Goal: Task Accomplishment & Management: Manage account settings

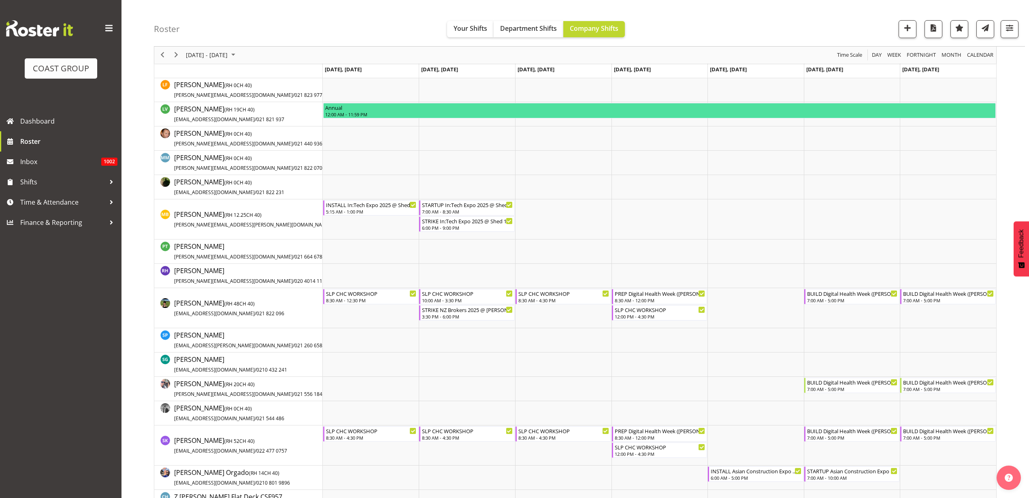
scroll to position [304, 0]
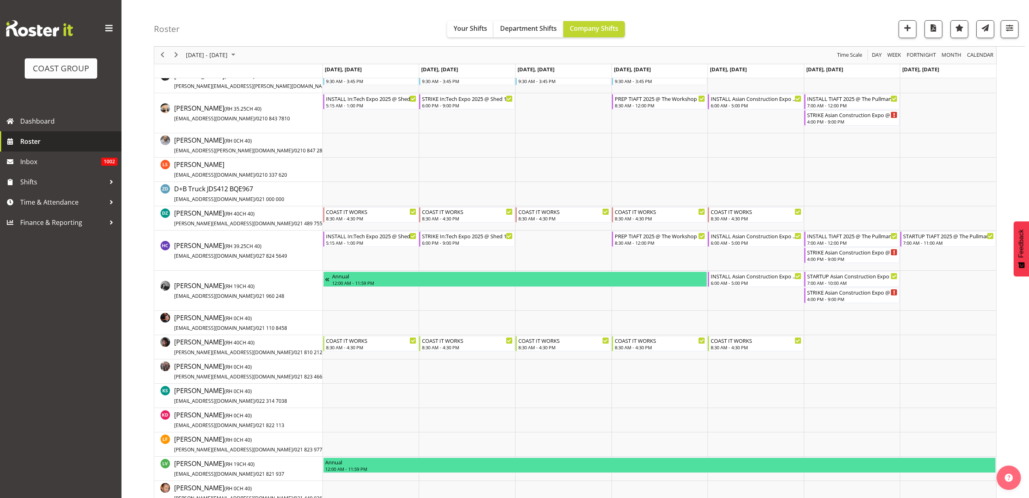
click at [42, 140] on span "Roster" at bounding box center [68, 141] width 97 height 12
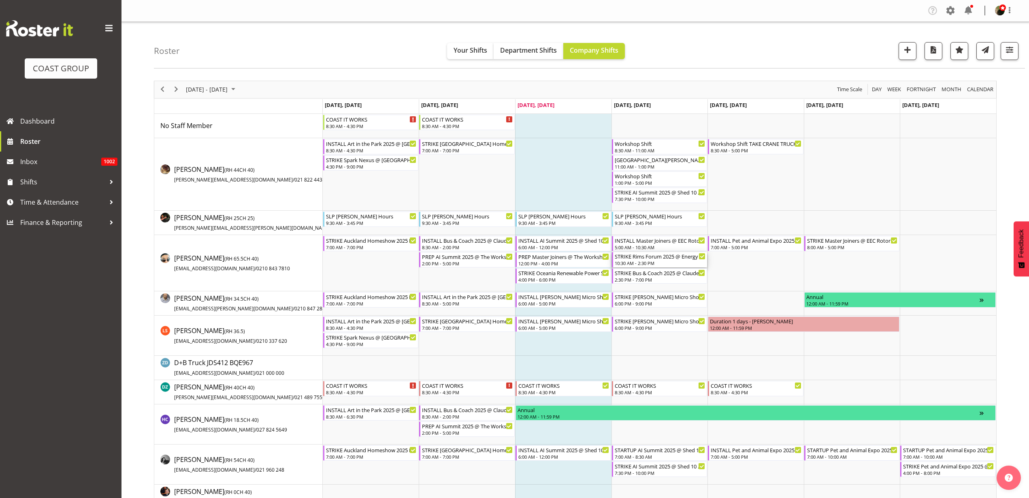
click at [674, 260] on div "10:30 AM - 2:30 PM" at bounding box center [660, 262] width 91 height 6
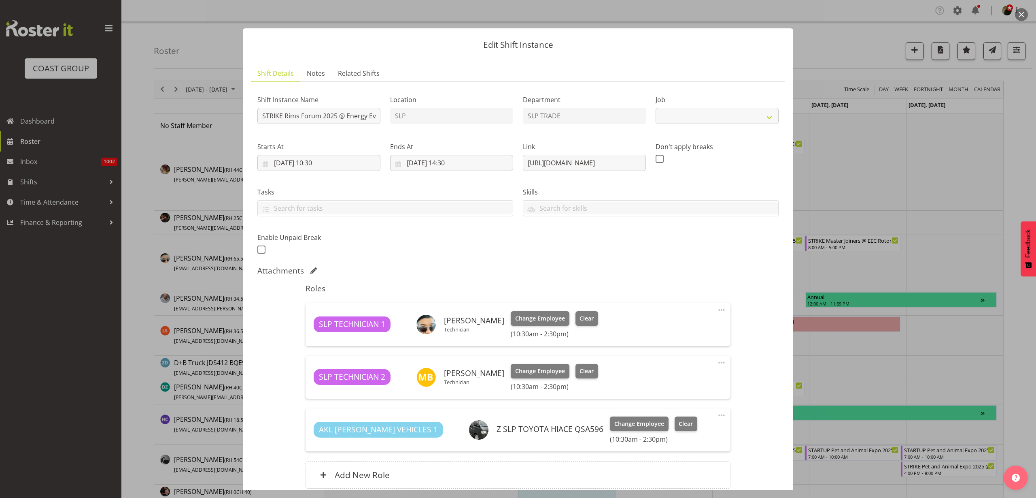
select select "9942"
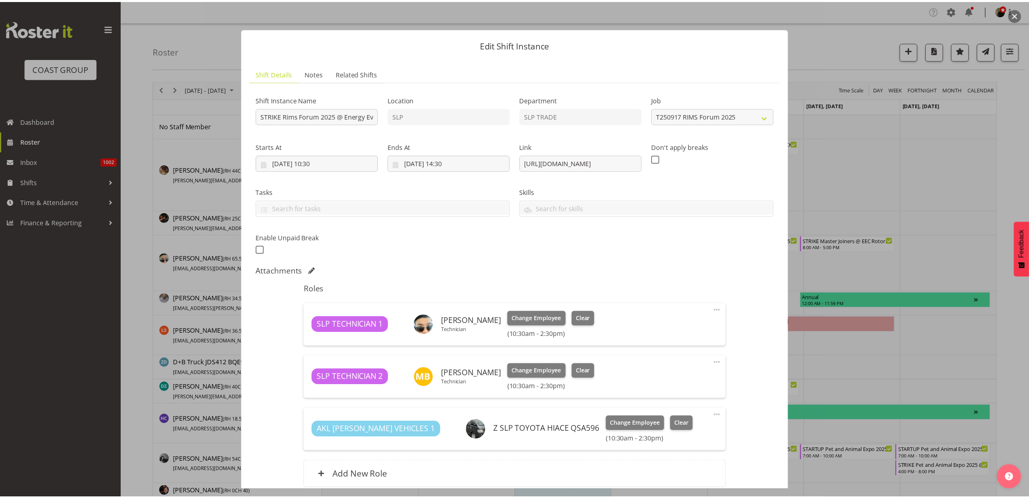
scroll to position [71, 0]
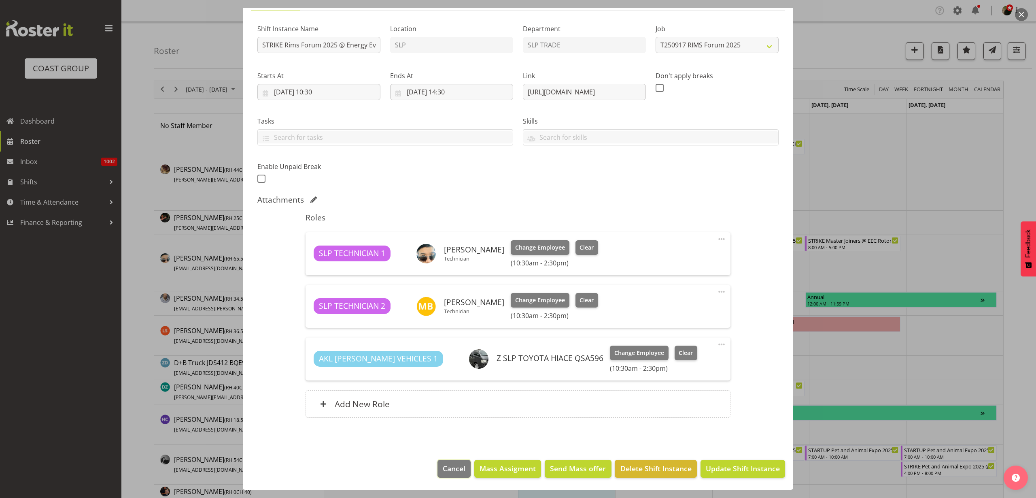
click at [442, 462] on button "Cancel" at bounding box center [454, 468] width 33 height 18
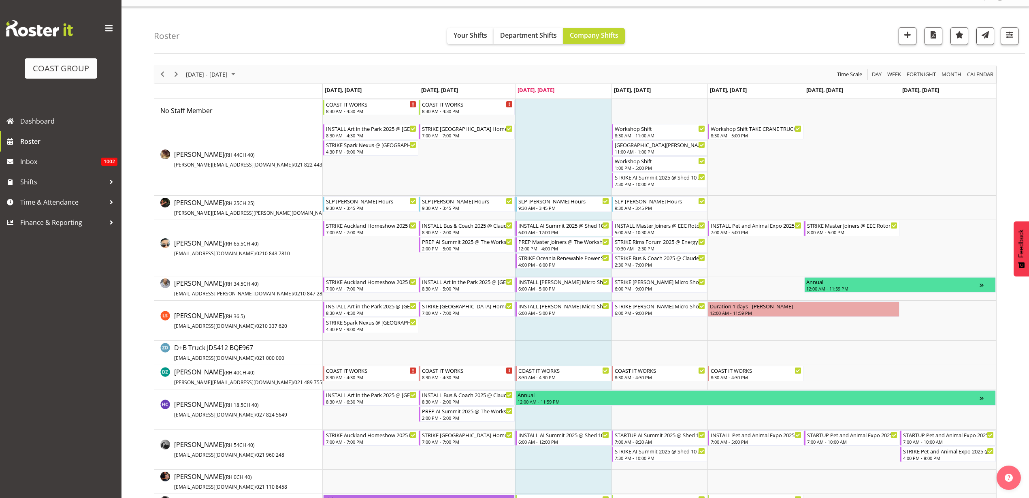
scroll to position [0, 0]
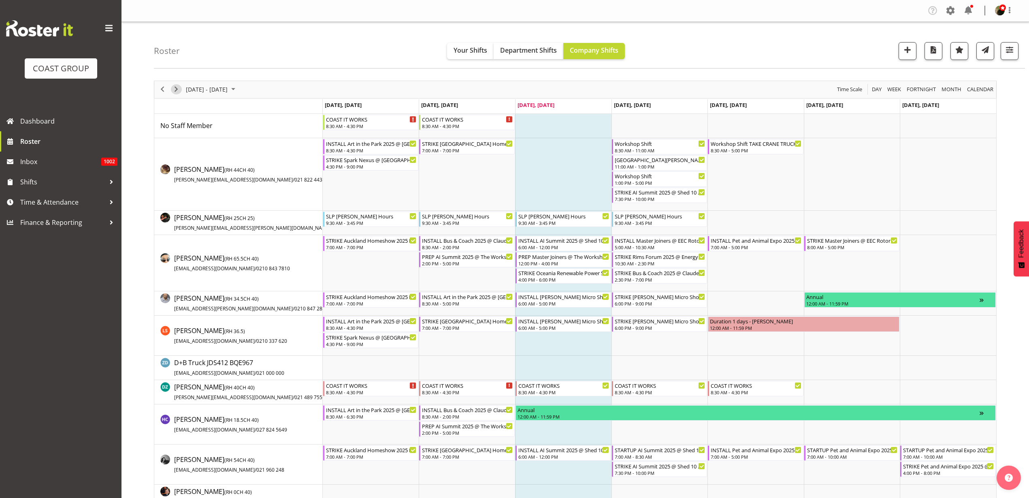
click at [174, 88] on span "Next" at bounding box center [176, 89] width 10 height 10
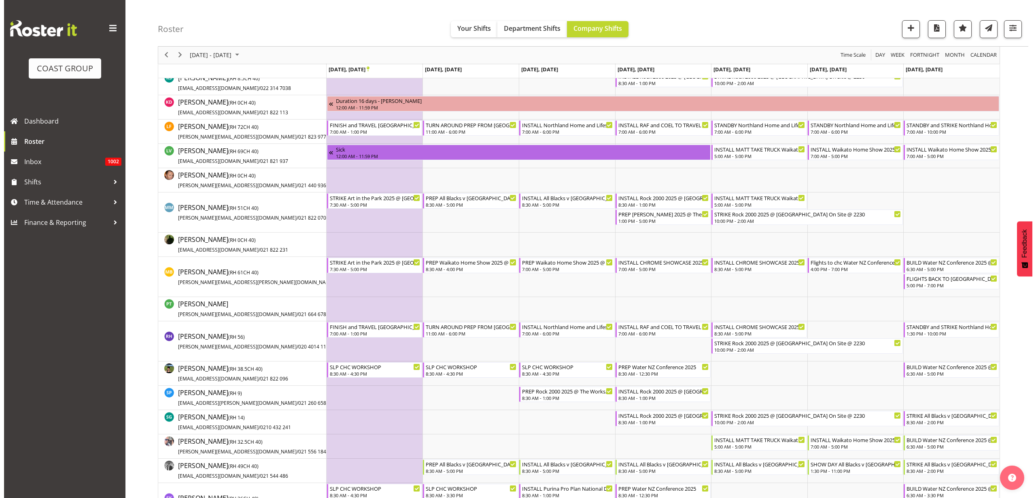
scroll to position [405, 0]
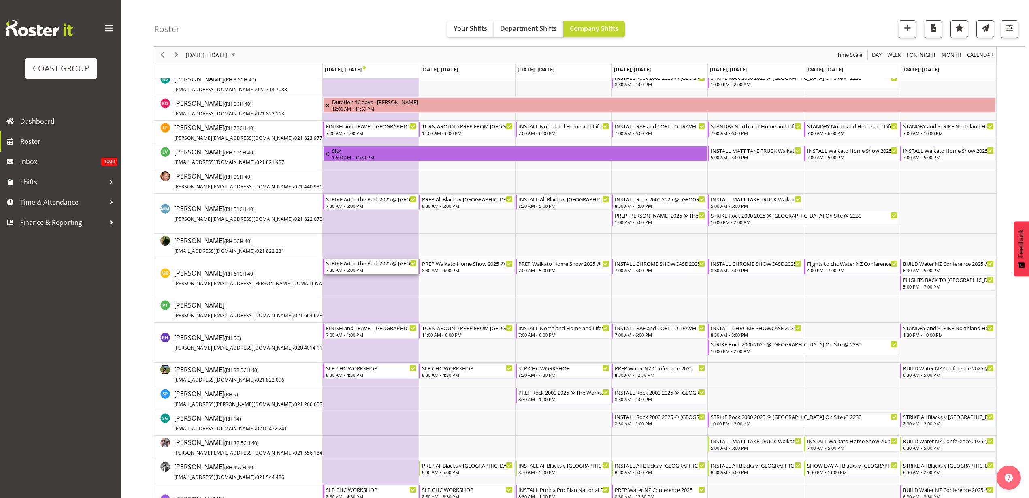
click at [354, 263] on div "STRIKE Art in the Park 2025 @ Eden Park On SIte @ 0830" at bounding box center [371, 263] width 91 height 8
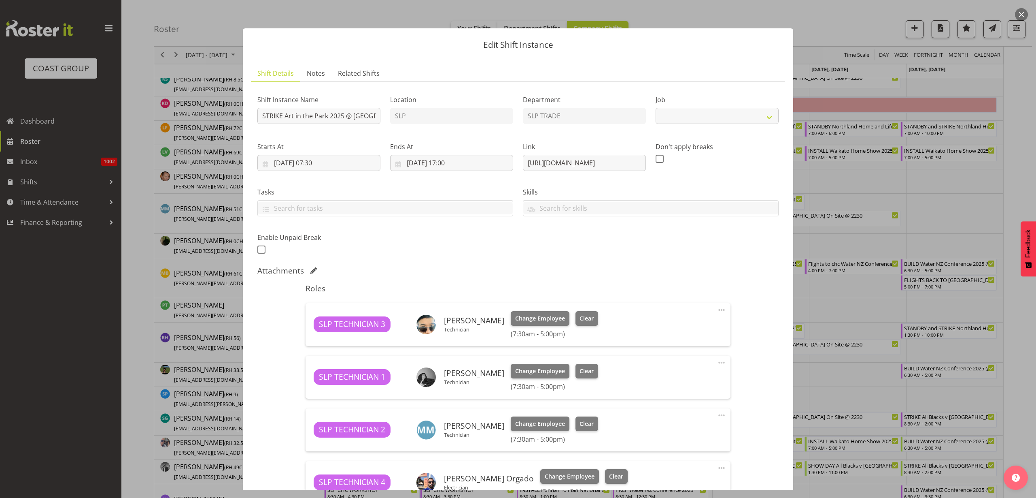
select select "9928"
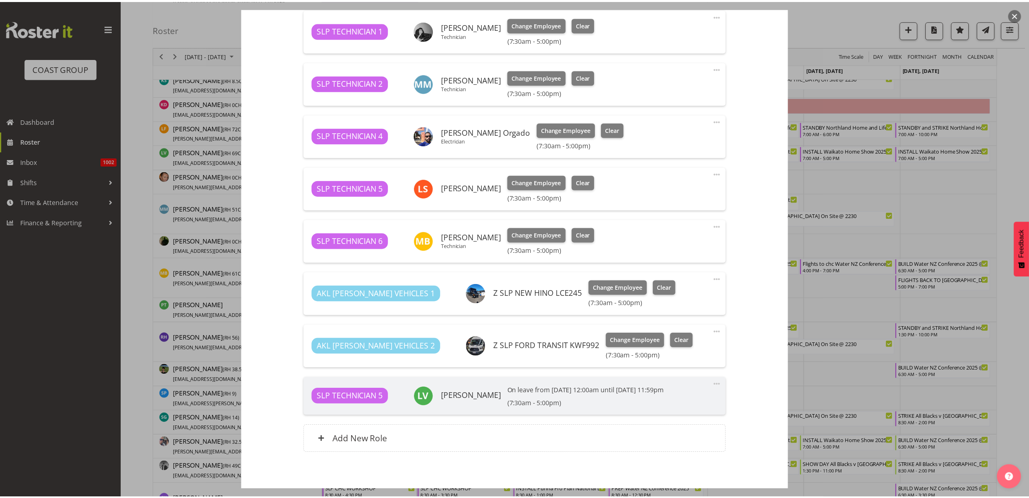
scroll to position [354, 0]
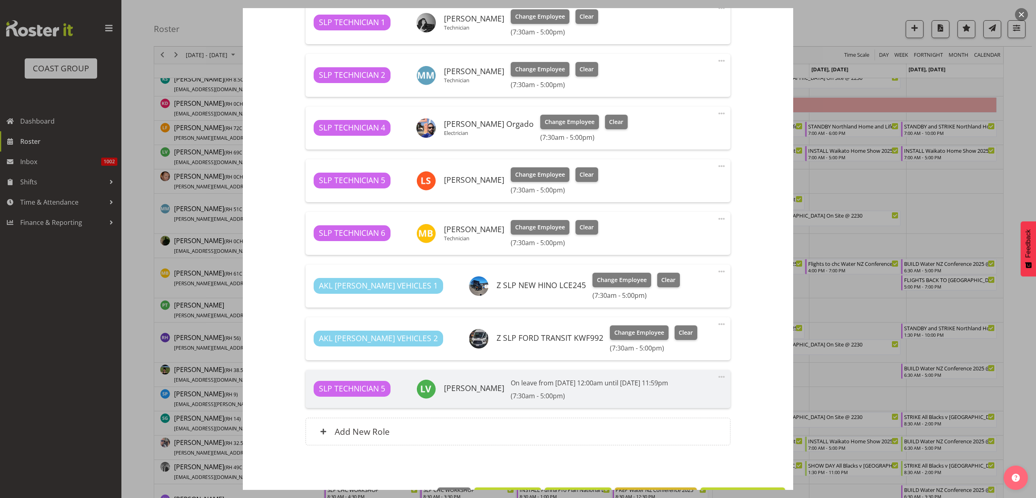
click at [377, 439] on div "Add New Role" at bounding box center [518, 431] width 425 height 28
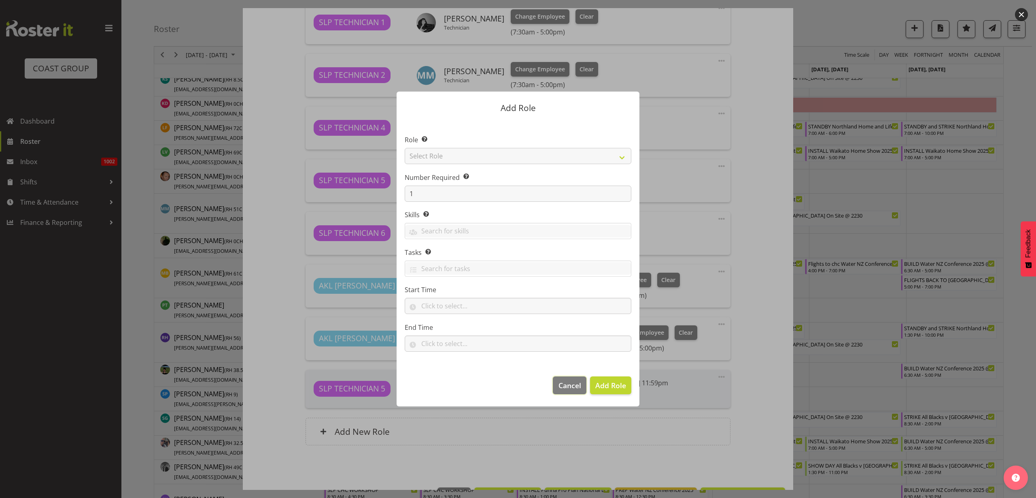
click at [566, 382] on span "Cancel" at bounding box center [570, 385] width 23 height 11
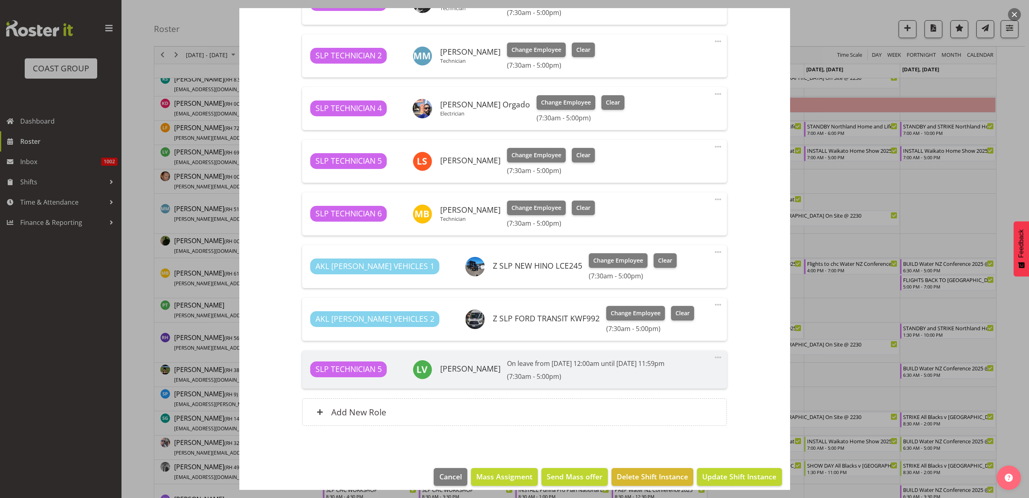
scroll to position [382, 0]
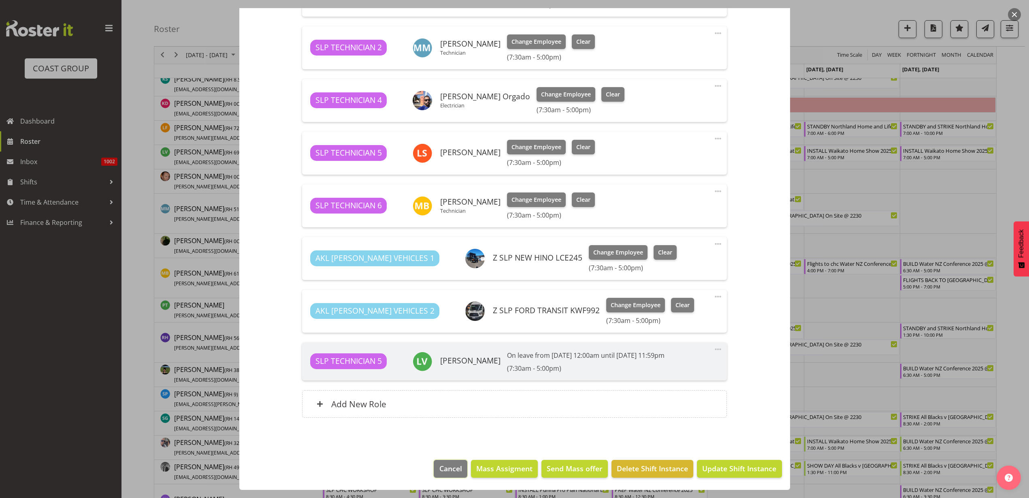
click at [439, 470] on span "Cancel" at bounding box center [450, 468] width 23 height 11
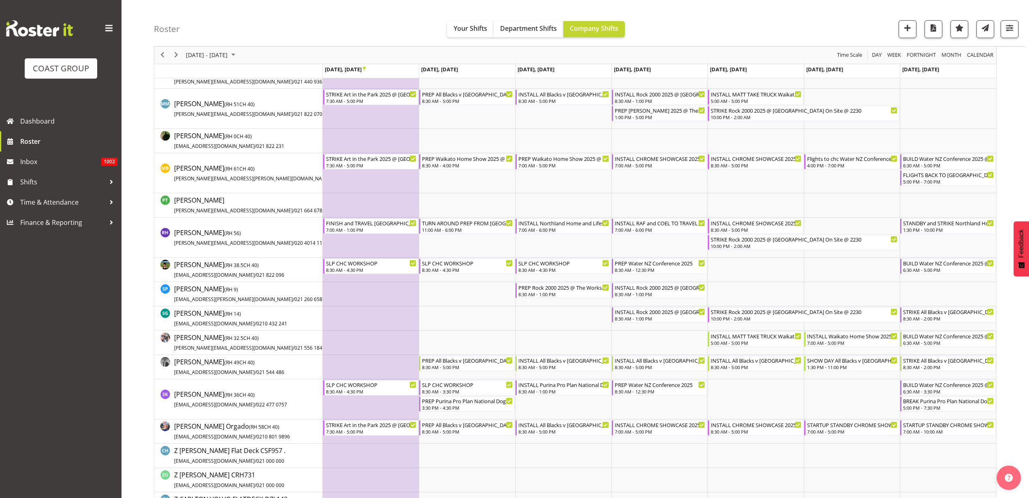
scroll to position [455, 0]
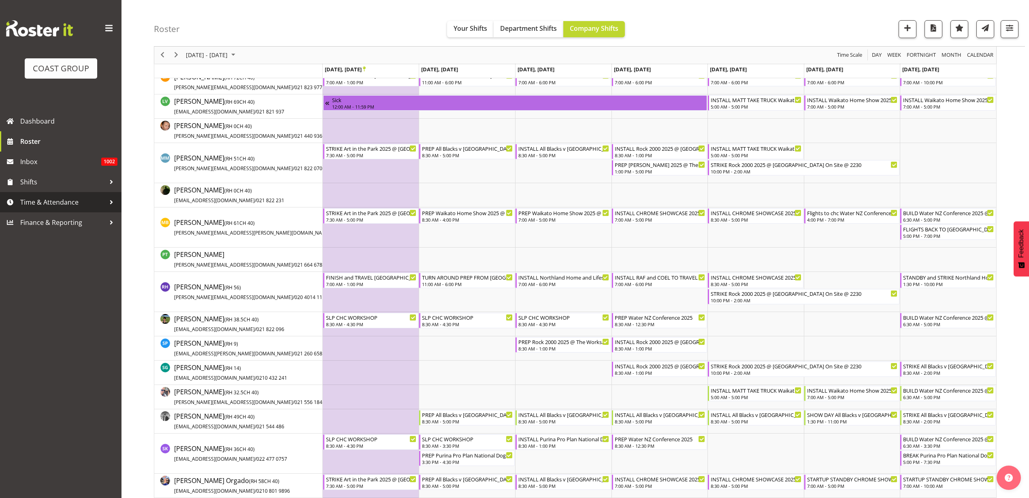
click at [58, 200] on span "Time & Attendance" at bounding box center [62, 202] width 85 height 12
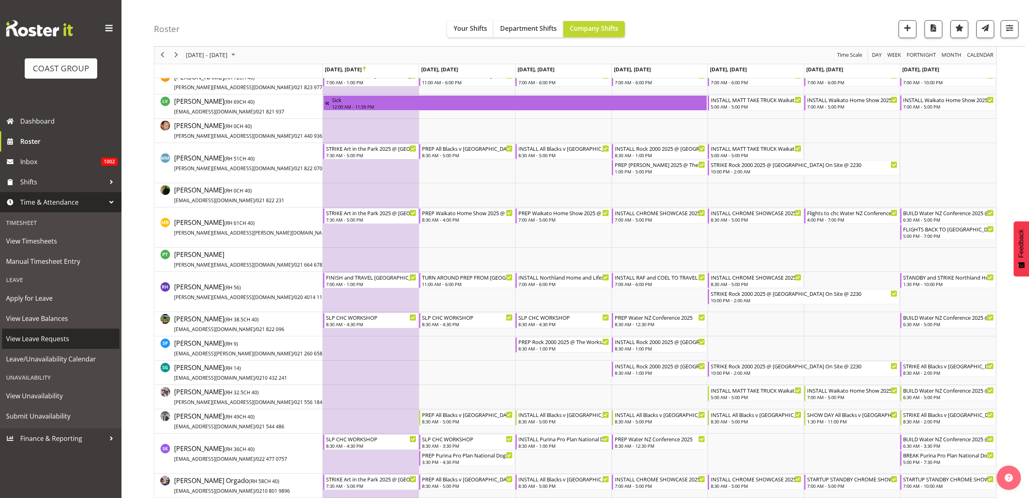
click at [43, 344] on span "View Leave Requests" at bounding box center [60, 338] width 109 height 12
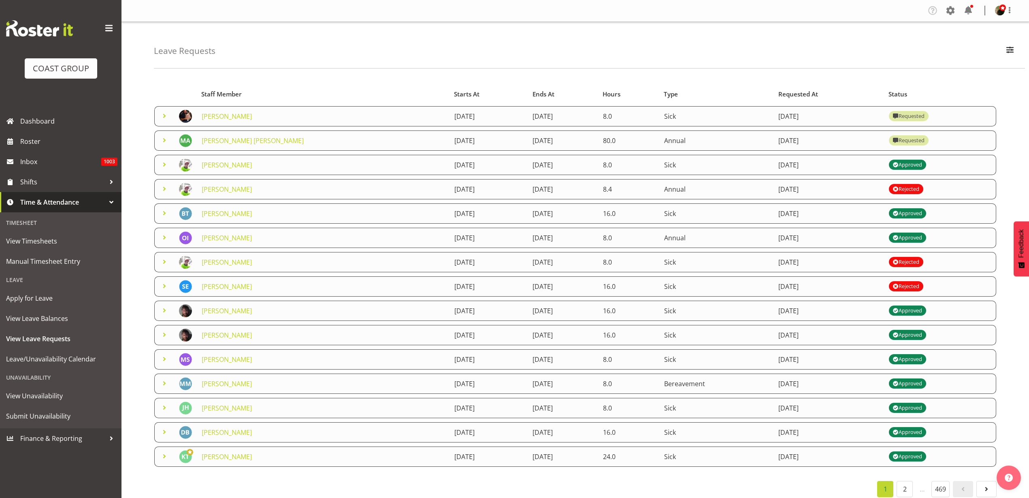
click at [214, 112] on link "[PERSON_NAME]" at bounding box center [227, 116] width 50 height 9
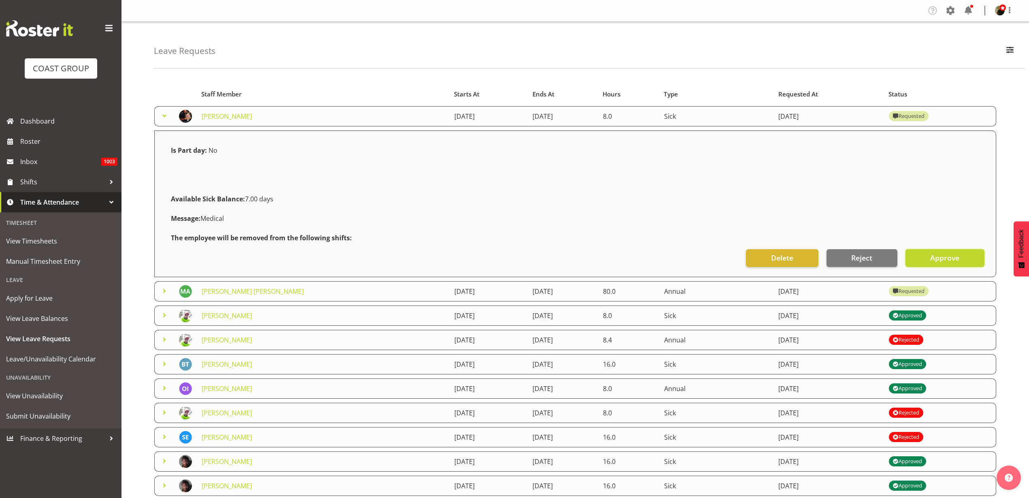
click at [957, 257] on span "Approve" at bounding box center [944, 257] width 29 height 11
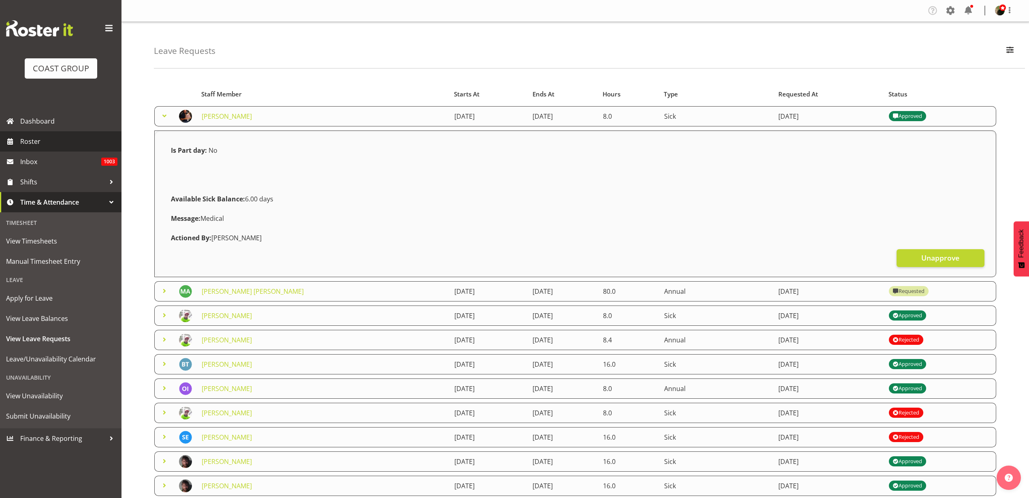
click at [38, 140] on span "Roster" at bounding box center [68, 141] width 97 height 12
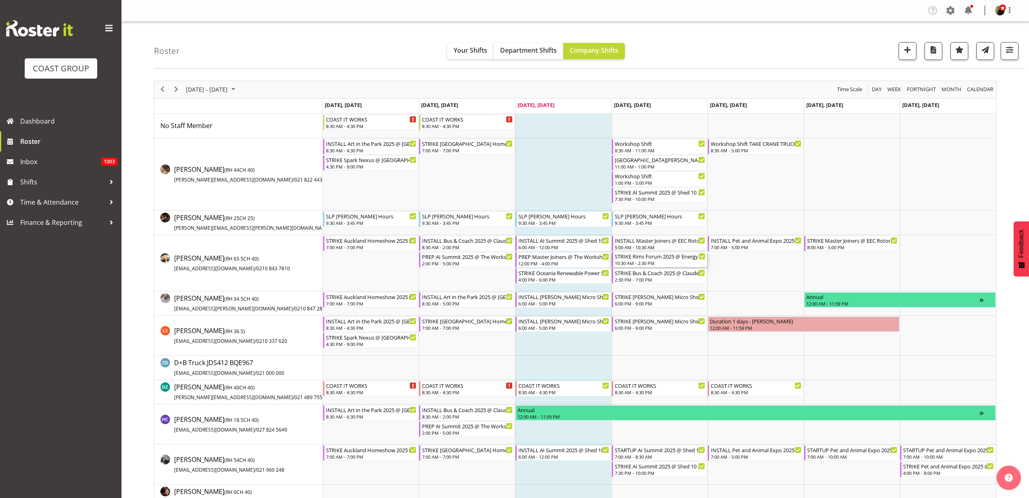
click at [652, 259] on div "STRIKE Rims Forum 2025 @ Energy Events Center On Site @ 1330 10:30 AM - 2:30 PM" at bounding box center [660, 259] width 91 height 15
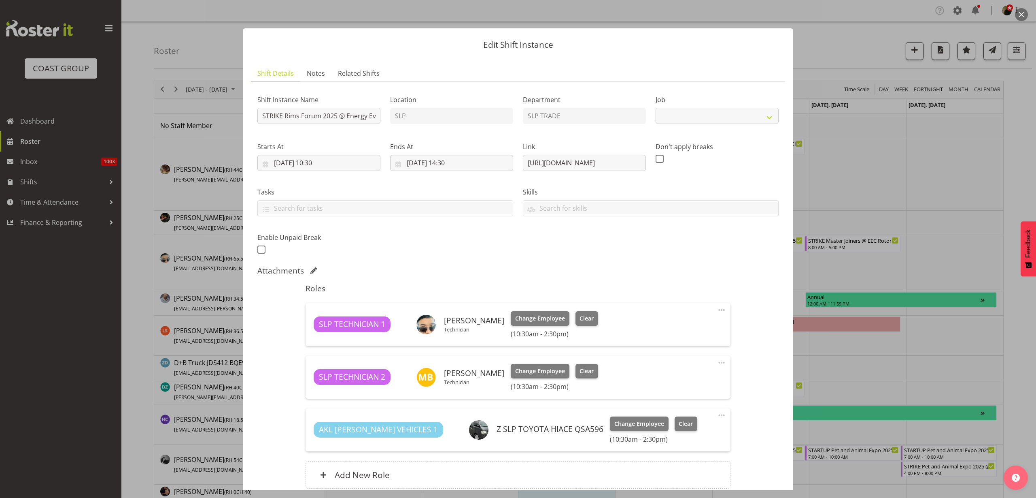
select select "9942"
drag, startPoint x: 523, startPoint y: 164, endPoint x: 817, endPoint y: 162, distance: 293.9
click at [817, 162] on div "Edit Shift Instance Shift Details Notes Related Shifts Shift Instance Name STRI…" at bounding box center [518, 249] width 1036 height 498
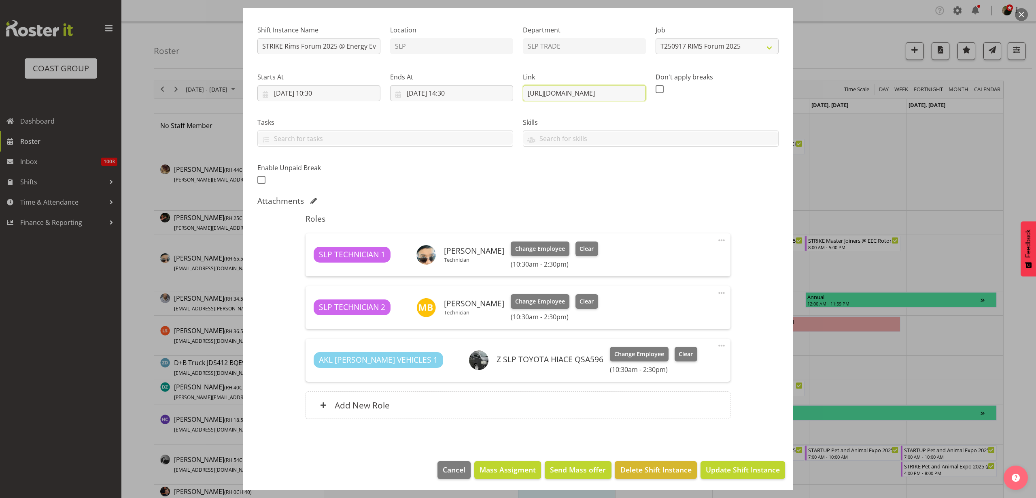
scroll to position [71, 0]
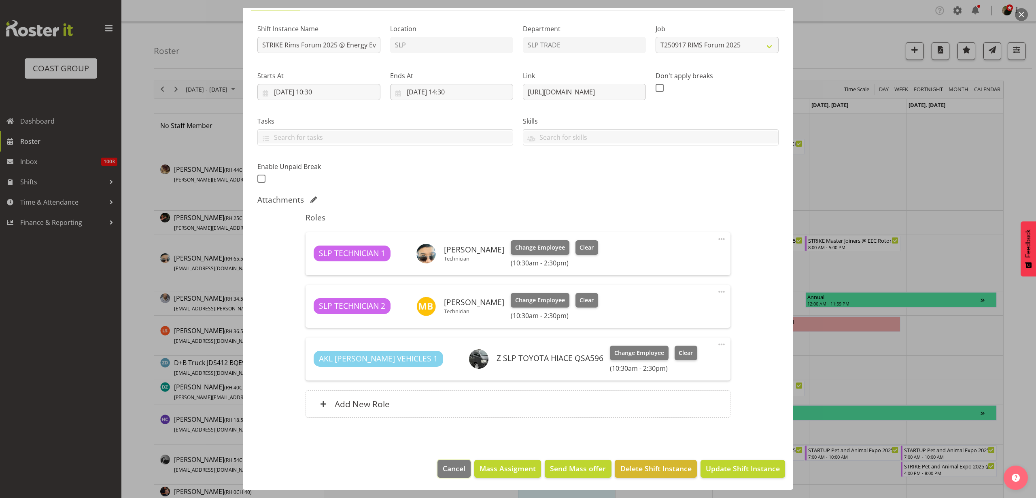
click at [451, 465] on span "Cancel" at bounding box center [454, 468] width 23 height 11
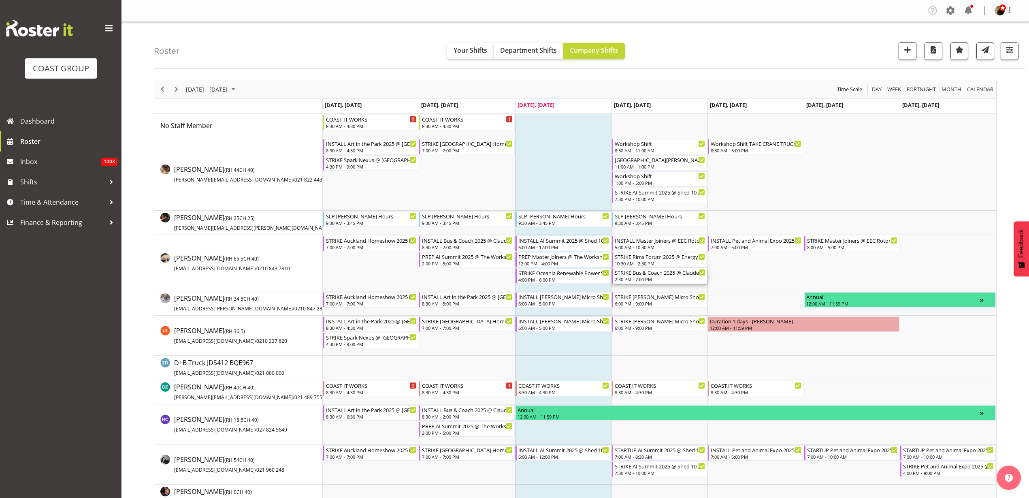
click at [652, 277] on div "2:30 PM - 7:00 PM" at bounding box center [660, 279] width 91 height 6
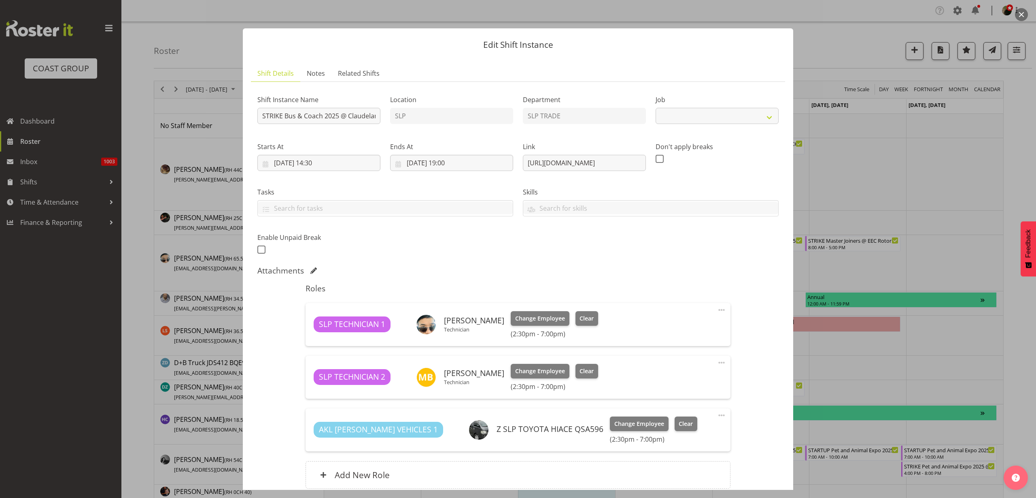
select select "10453"
drag, startPoint x: 520, startPoint y: 163, endPoint x: 882, endPoint y: 167, distance: 361.9
click at [886, 167] on div "Edit Shift Instance Shift Details Notes Related Shifts Shift Instance Name STRI…" at bounding box center [518, 249] width 1036 height 498
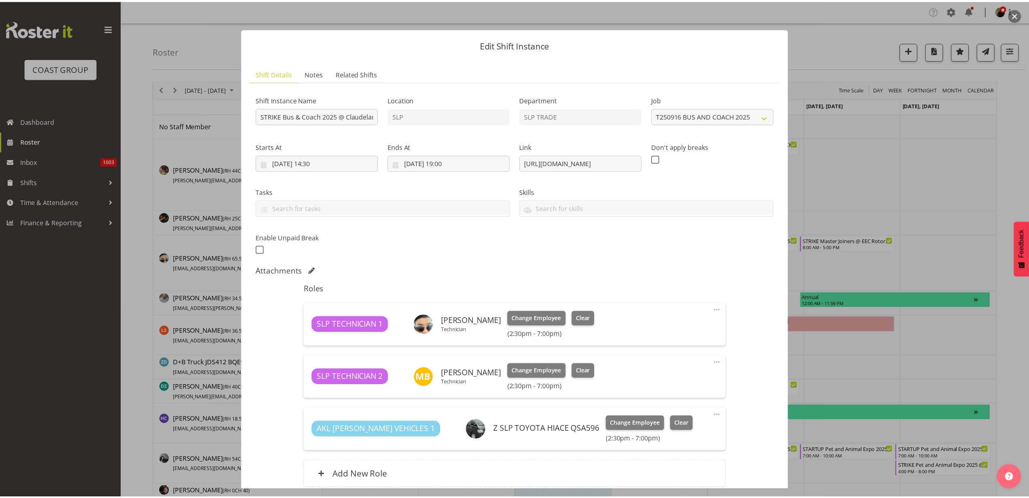
scroll to position [0, 0]
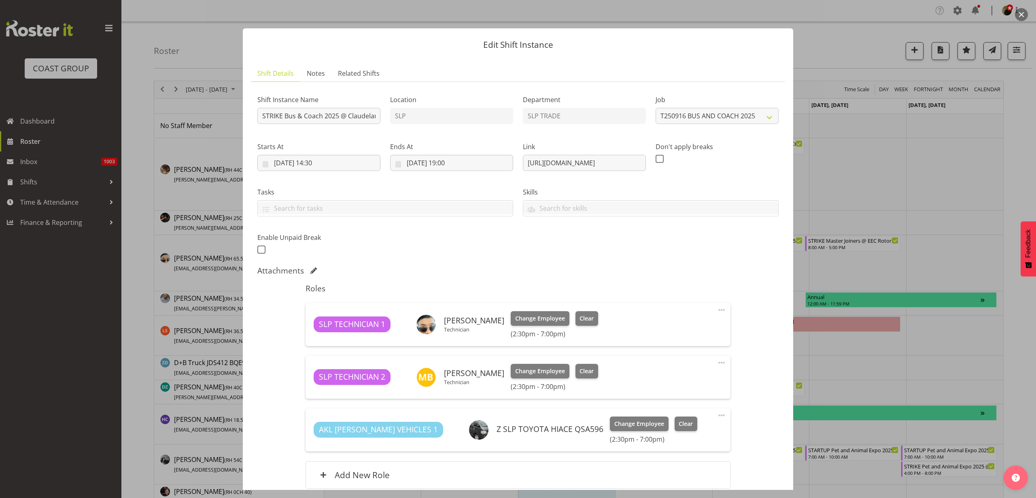
click at [1024, 9] on button "button" at bounding box center [1021, 14] width 13 height 13
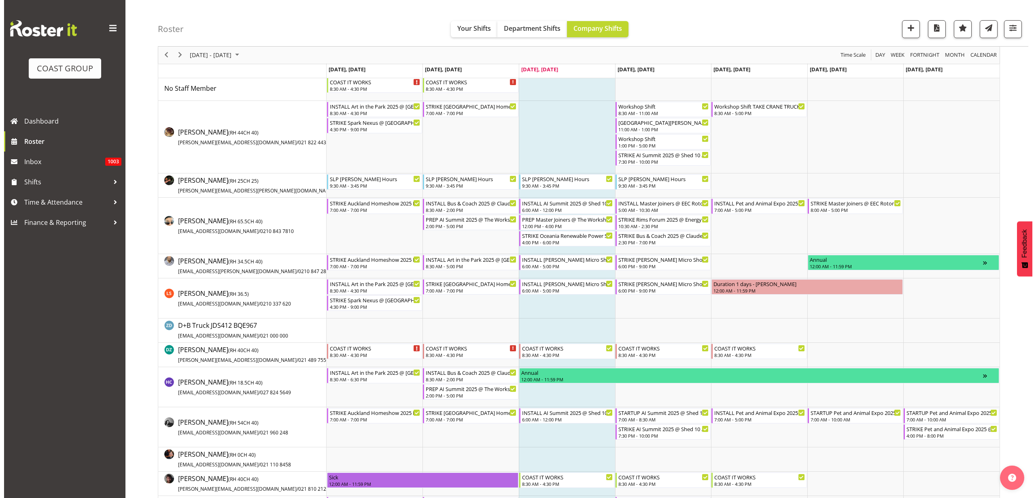
scroll to position [51, 0]
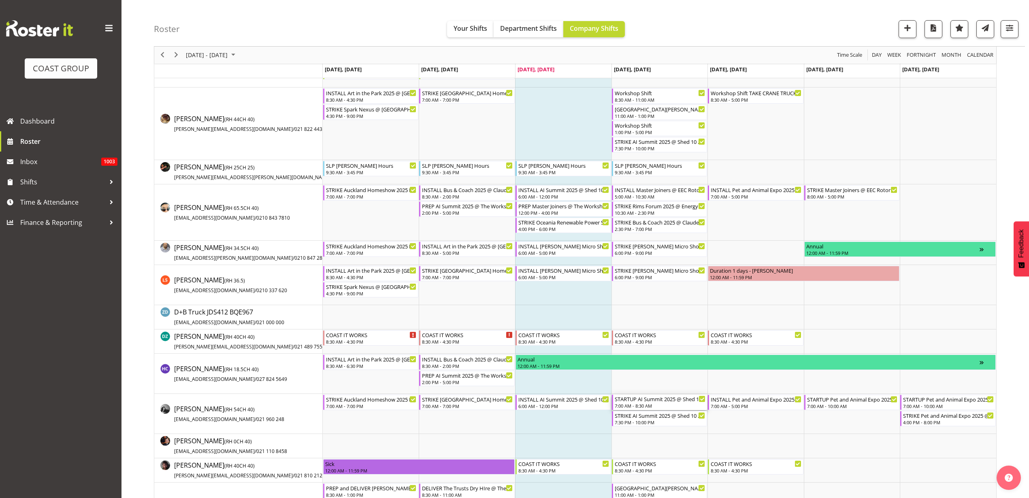
click at [669, 400] on div "STARTUP AI Summit 2025 @ Shed 10 On Site @ 0730" at bounding box center [660, 398] width 91 height 8
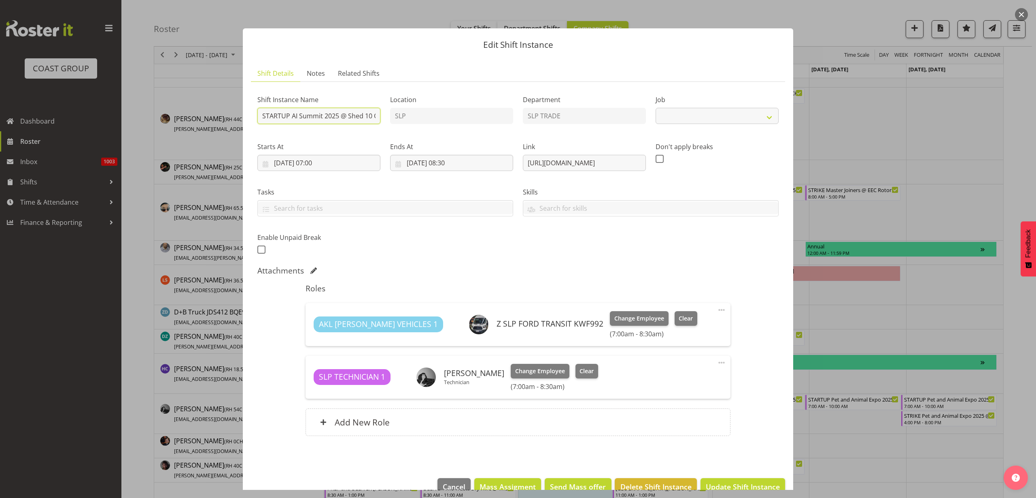
click at [355, 114] on input "STARTUP AI Summit 2025 @ Shed 10 On Site @ 0730" at bounding box center [318, 116] width 123 height 16
select select "10280"
type input "STARTUP AI Summit 2025 @ Shed 10 On Site @ 0630"
click at [320, 165] on input "[DATE] 07:00" at bounding box center [318, 163] width 123 height 16
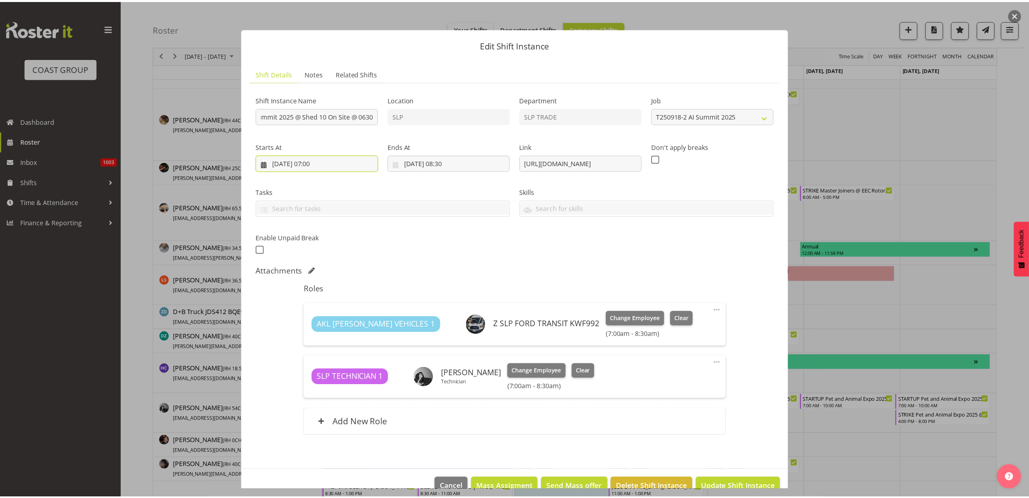
scroll to position [0, 0]
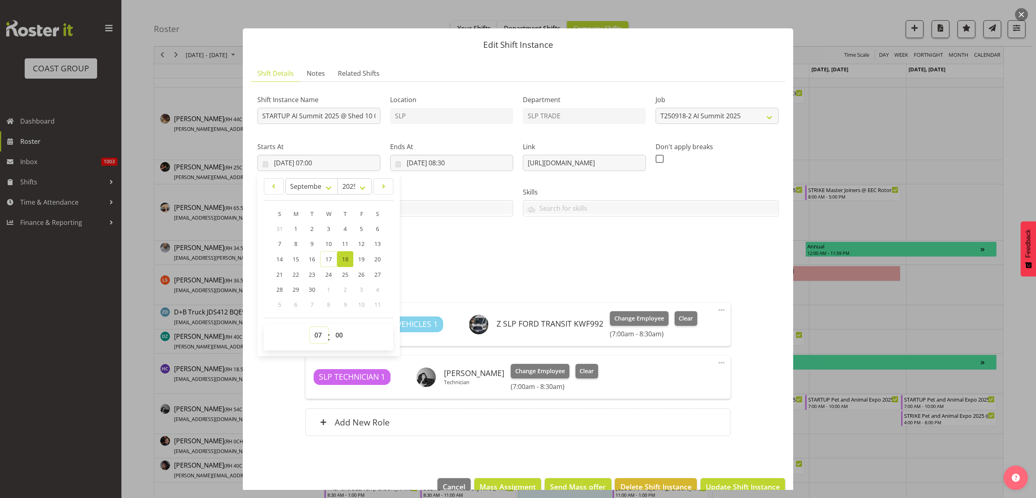
click at [317, 331] on select "00 01 02 03 04 05 06 07 08 09 10 11 12 13 14 15 16 17 18 19 20 21 22 23" at bounding box center [319, 335] width 18 height 16
select select "6"
click at [310, 327] on select "00 01 02 03 04 05 06 07 08 09 10 11 12 13 14 15 16 17 18 19 20 21 22 23" at bounding box center [319, 335] width 18 height 16
type input "[DATE] 06:00"
click at [754, 477] on footer "Cancel Mass Assigment Send Mass offer Delete Shift Instance Update Shift Instan…" at bounding box center [518, 489] width 551 height 38
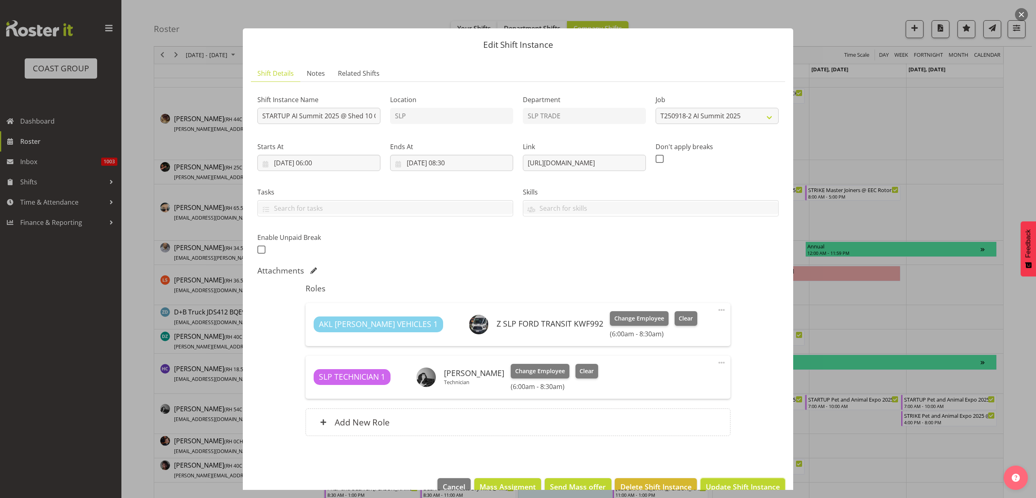
click at [764, 481] on span "Update Shift Instance" at bounding box center [743, 486] width 74 height 11
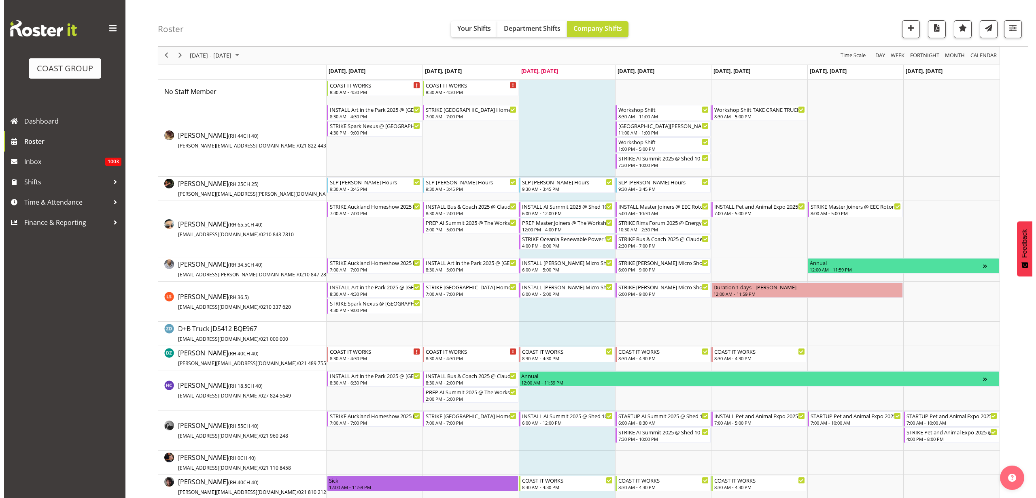
scroll to position [51, 0]
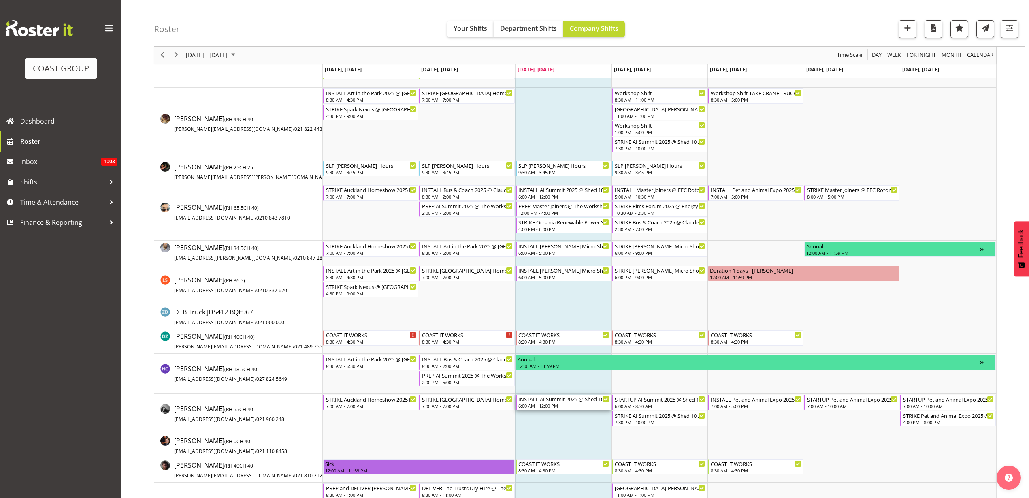
click at [572, 404] on div "6:00 AM - 12:00 PM" at bounding box center [563, 405] width 91 height 6
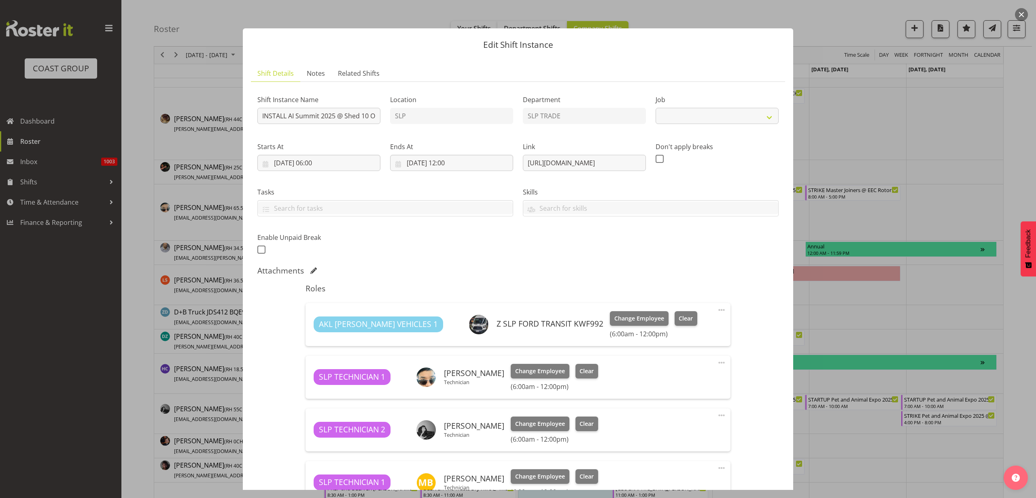
select select "10280"
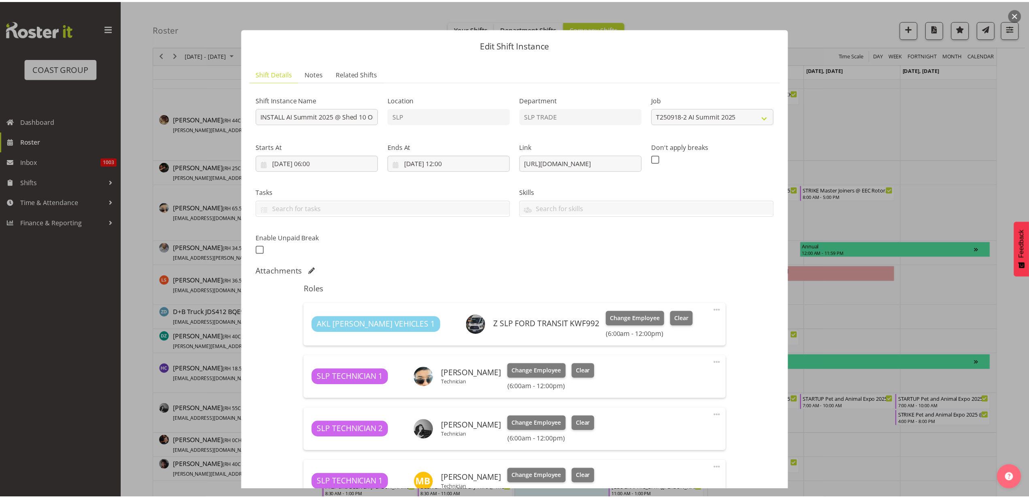
scroll to position [123, 0]
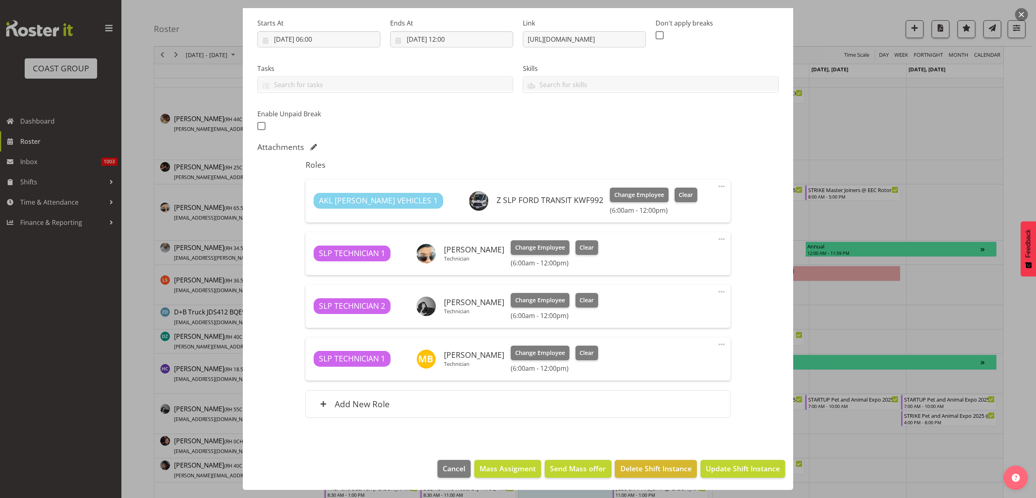
click at [1021, 14] on button "button" at bounding box center [1021, 14] width 13 height 13
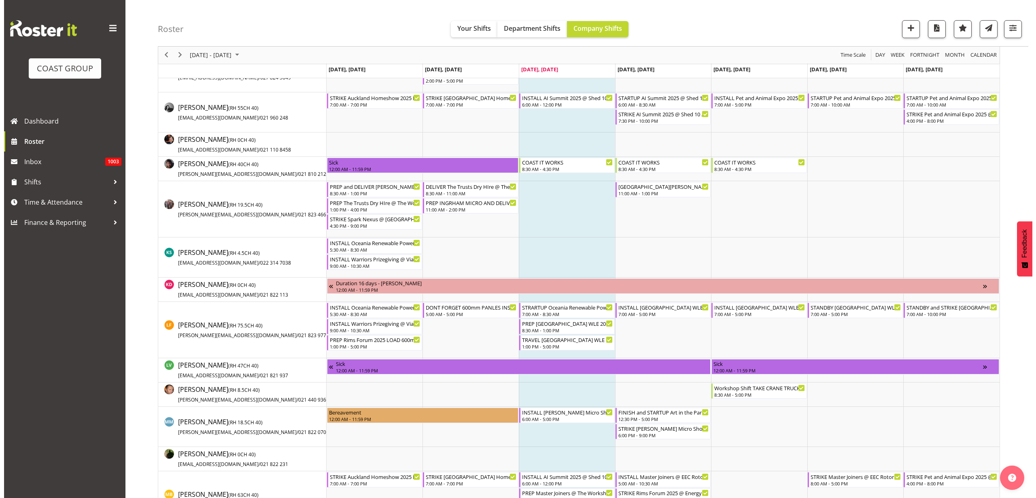
scroll to position [354, 0]
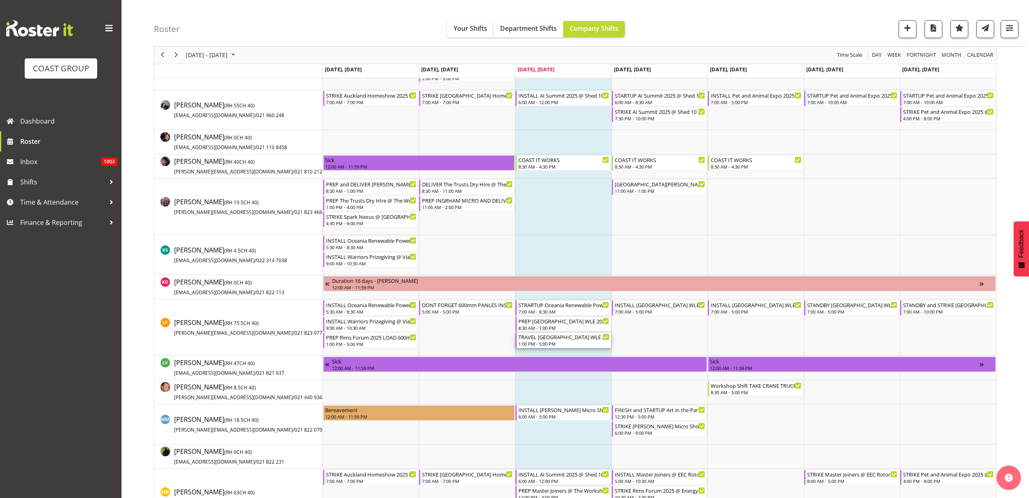
click at [557, 340] on div "TRAVEL [GEOGRAPHIC_DATA] WLE 2025 @ Baypark 1:00 PM - 5:00 PM" at bounding box center [563, 339] width 91 height 15
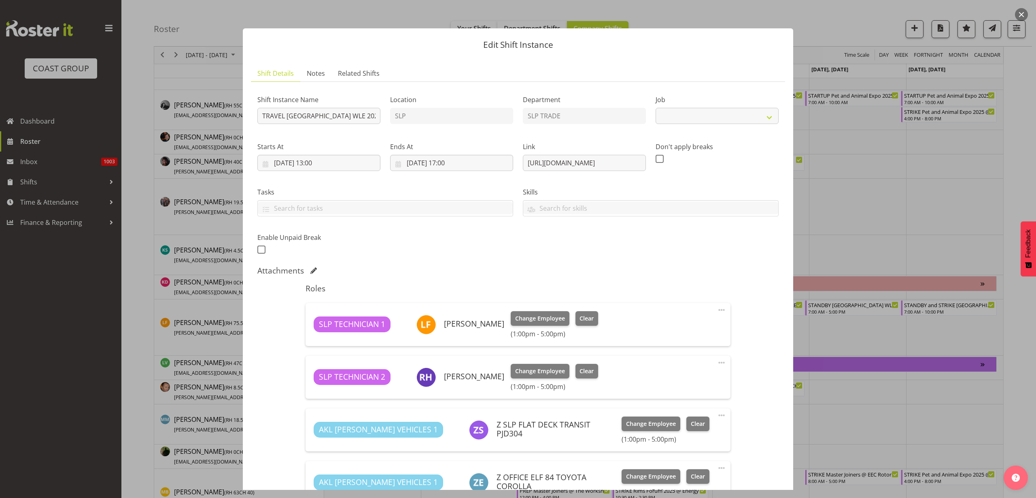
select select "9227"
drag, startPoint x: 522, startPoint y: 161, endPoint x: 818, endPoint y: 153, distance: 296.4
click at [818, 153] on div "Edit Shift Instance Shift Details Notes Related Shifts Shift Instance Name TRAV…" at bounding box center [518, 249] width 1036 height 498
